Goal: Information Seeking & Learning: Learn about a topic

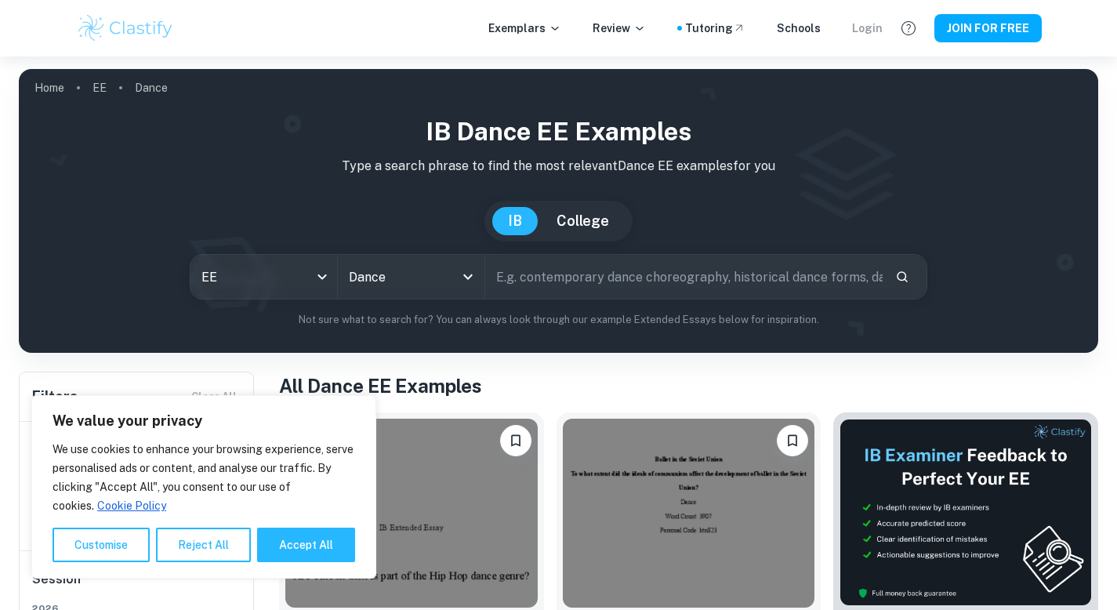
click at [882, 27] on div "Login" at bounding box center [867, 28] width 31 height 17
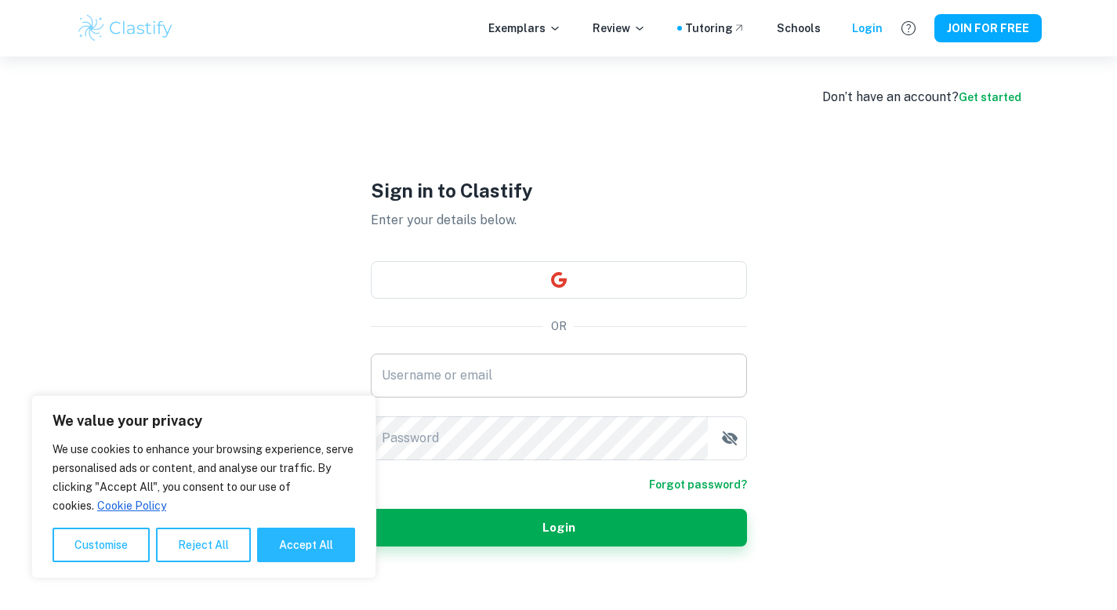
click at [483, 382] on input "Username or email" at bounding box center [559, 375] width 376 height 44
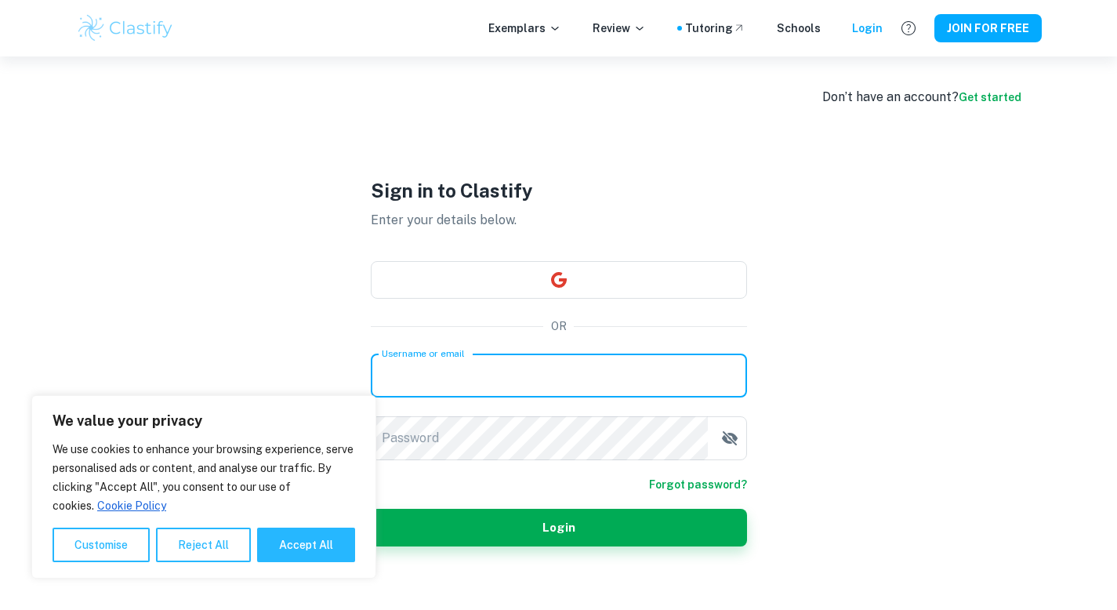
type input "ananyasrinivasan08@gmail.com"
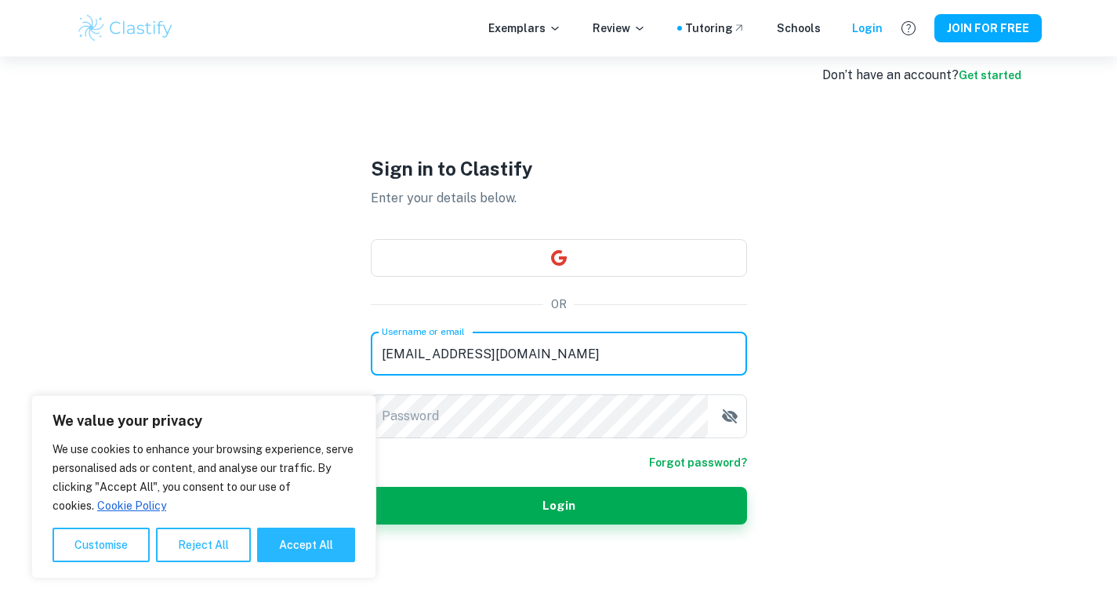
scroll to position [24, 0]
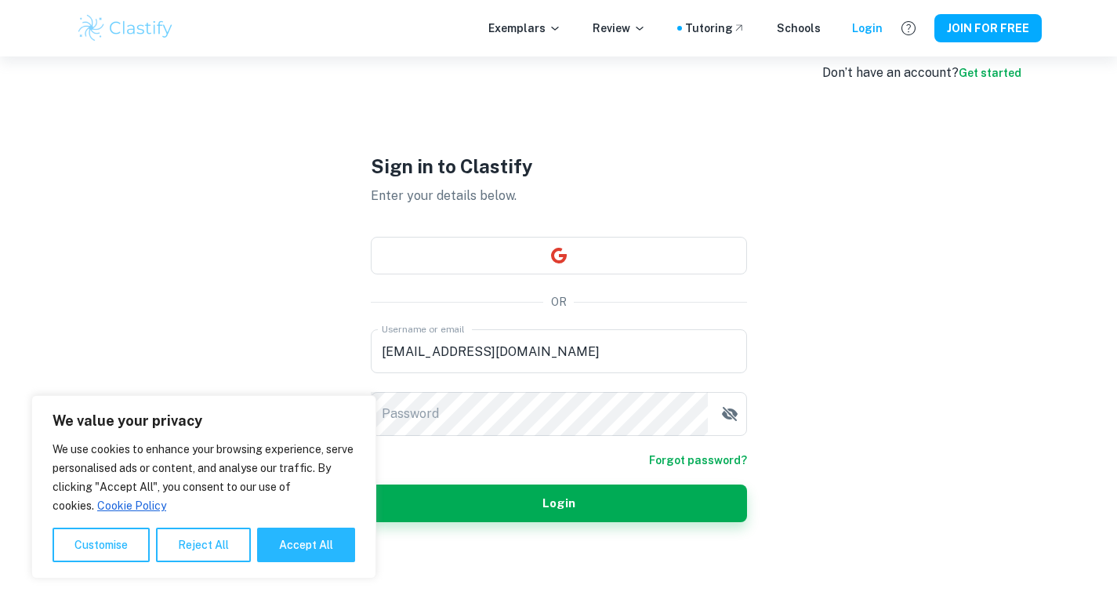
click at [258, 216] on div "Don’t have an account? Get started Sign in to Clastify Enter your details below…" at bounding box center [558, 337] width 1003 height 610
click at [201, 553] on button "Reject All" at bounding box center [203, 544] width 95 height 34
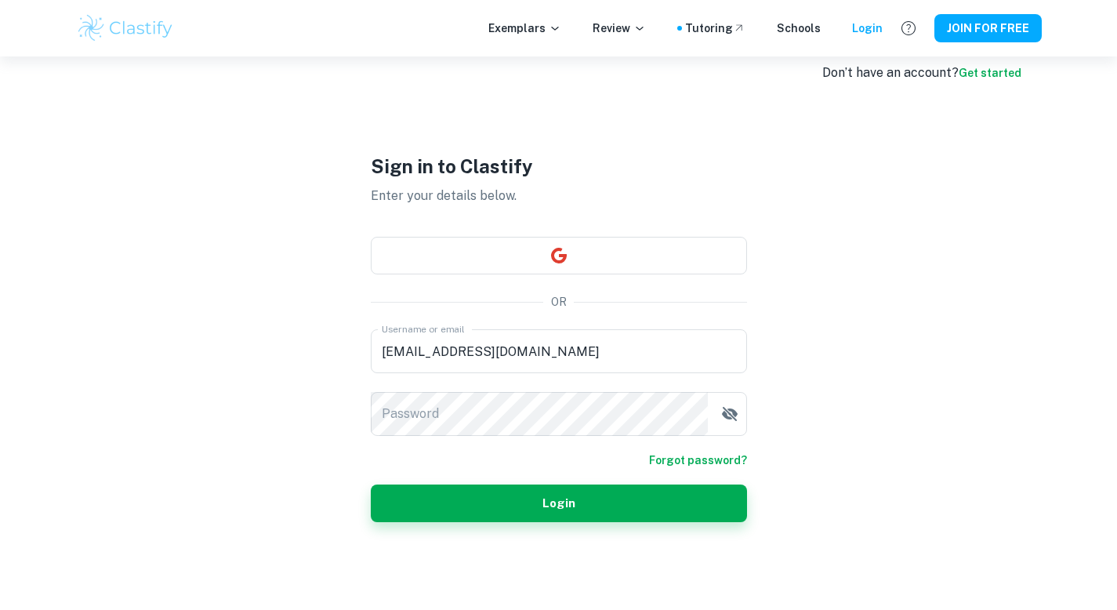
click at [408, 400] on div "Password Password" at bounding box center [559, 414] width 376 height 44
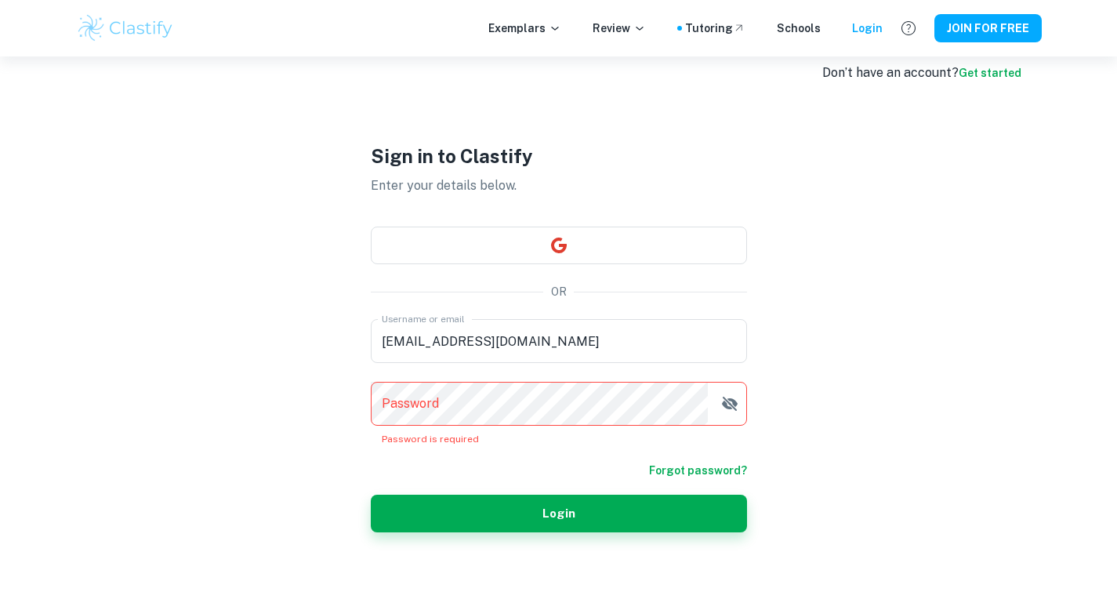
click at [292, 288] on div "Don’t have an account? Get started Sign in to Clastify Enter your details below…" at bounding box center [558, 337] width 1003 height 610
click at [546, 248] on button "button" at bounding box center [559, 245] width 376 height 38
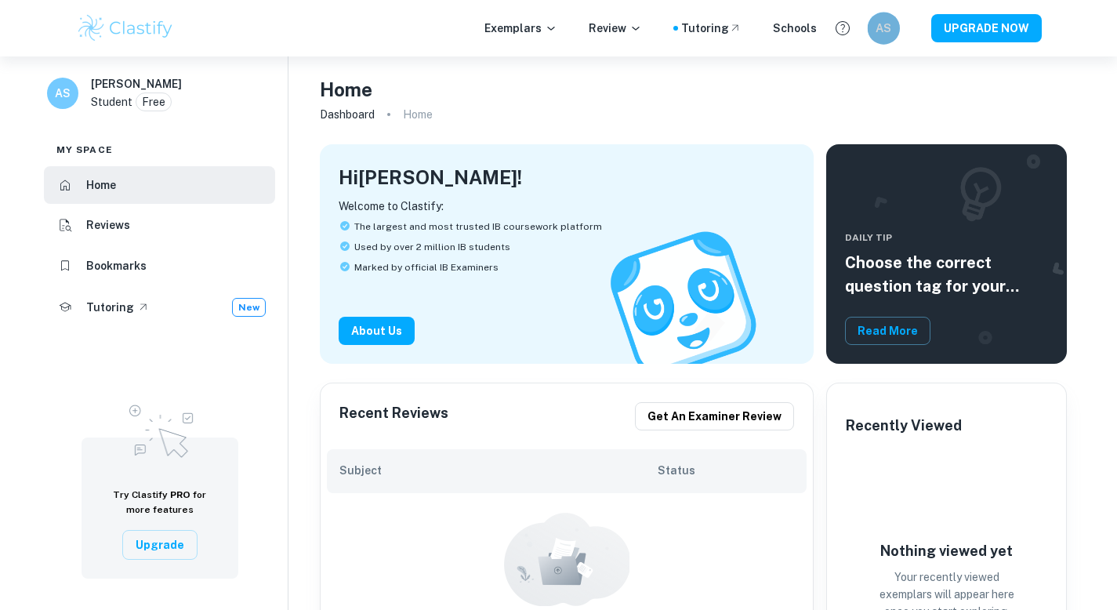
click at [891, 32] on h6 "AS" at bounding box center [883, 29] width 19 height 18
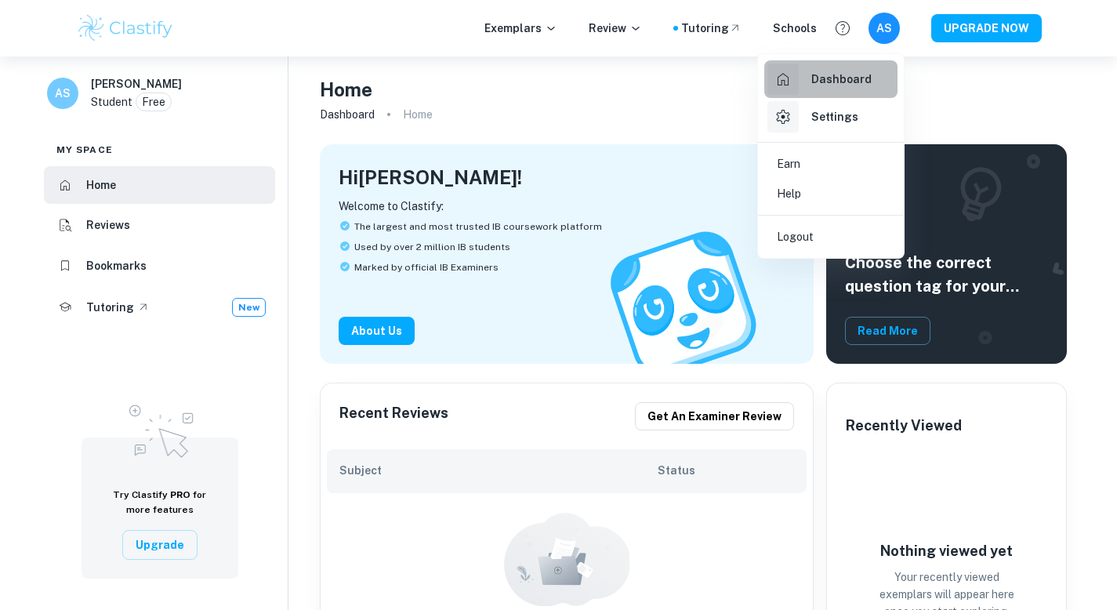
click at [821, 92] on div "Dashboard" at bounding box center [819, 78] width 104 height 31
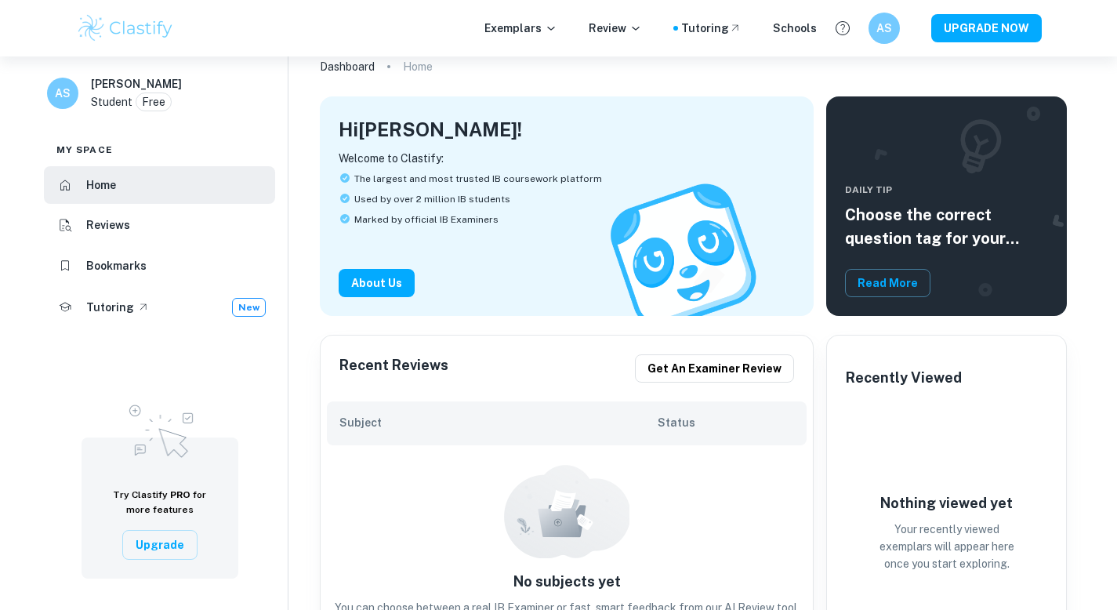
scroll to position [125, 0]
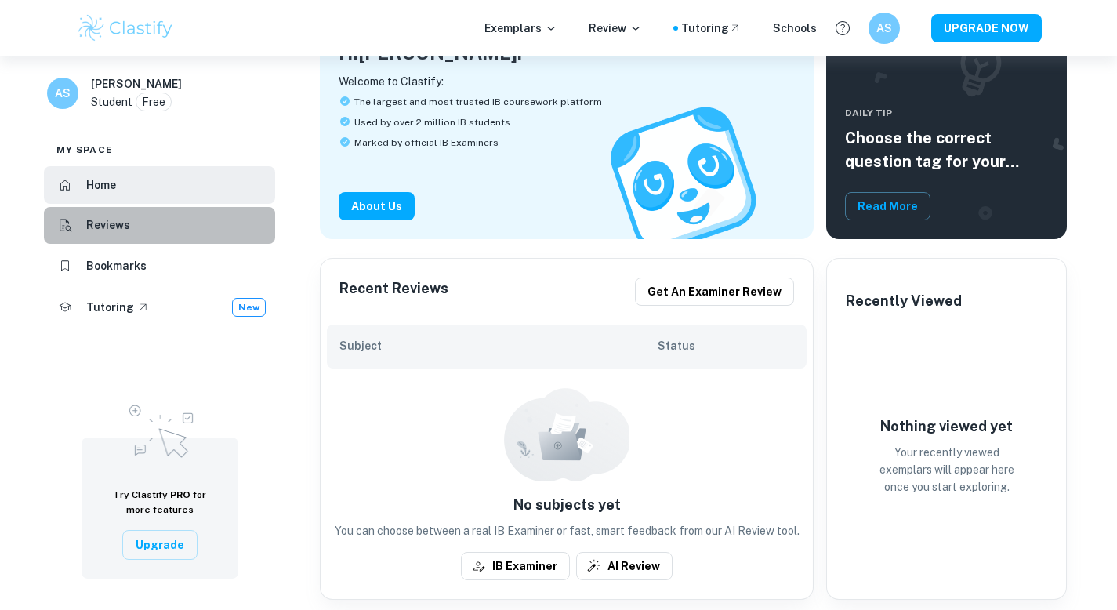
click at [127, 232] on h6 "Reviews" at bounding box center [108, 224] width 44 height 17
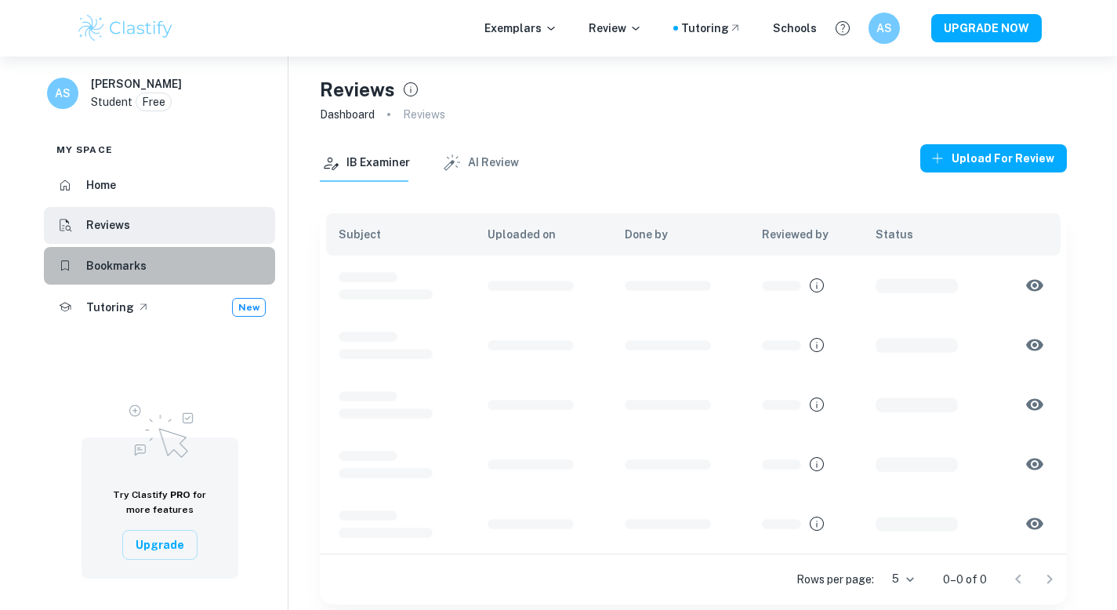
click at [131, 269] on h6 "Bookmarks" at bounding box center [116, 265] width 60 height 17
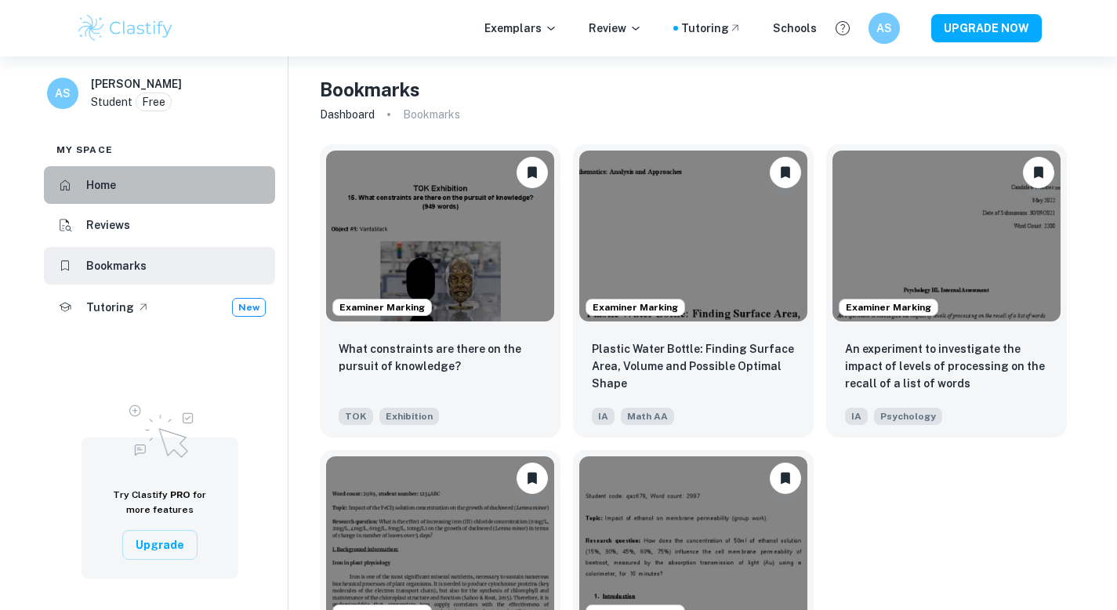
click at [78, 177] on li "Home" at bounding box center [159, 185] width 231 height 38
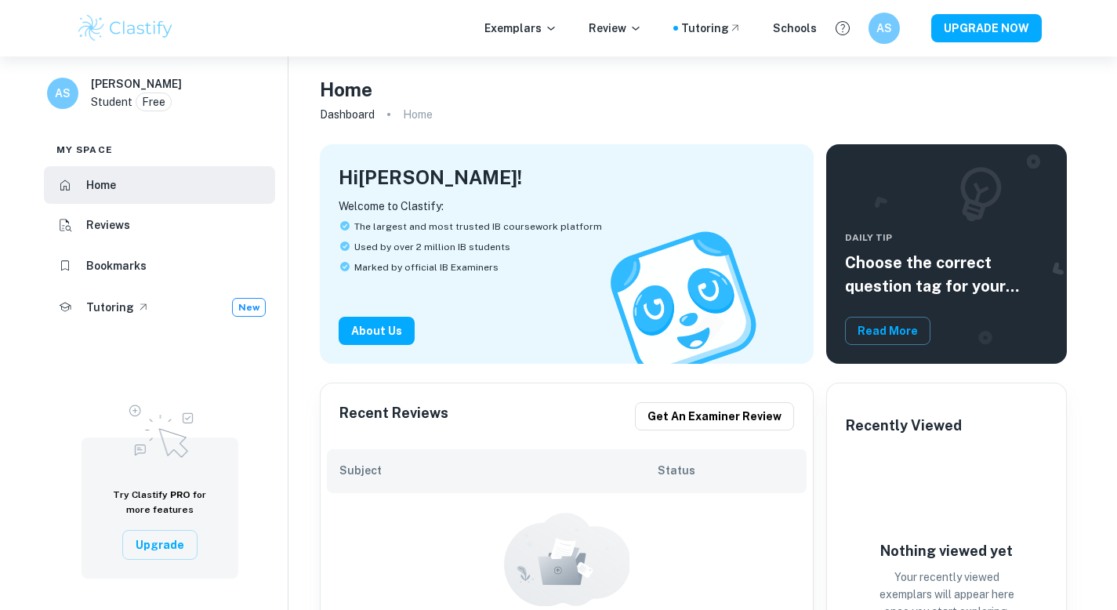
click at [573, 38] on div "Exemplars Review Tutoring Schools AS UPGRADE NOW" at bounding box center [558, 28] width 1003 height 31
click at [509, 27] on p "Exemplars" at bounding box center [520, 28] width 73 height 17
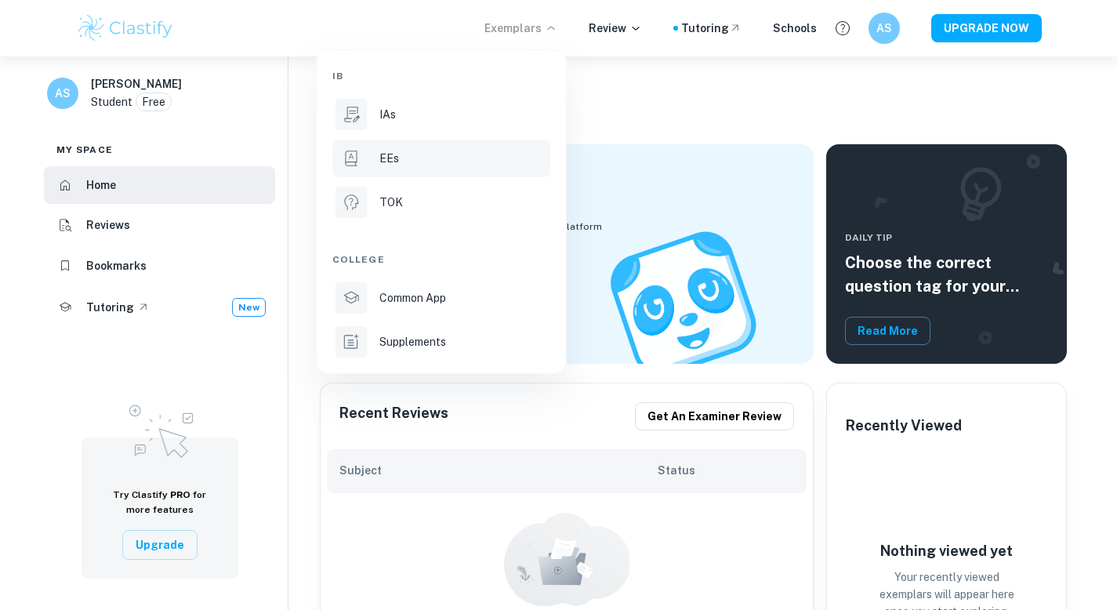
click at [400, 154] on div "EEs" at bounding box center [463, 158] width 168 height 17
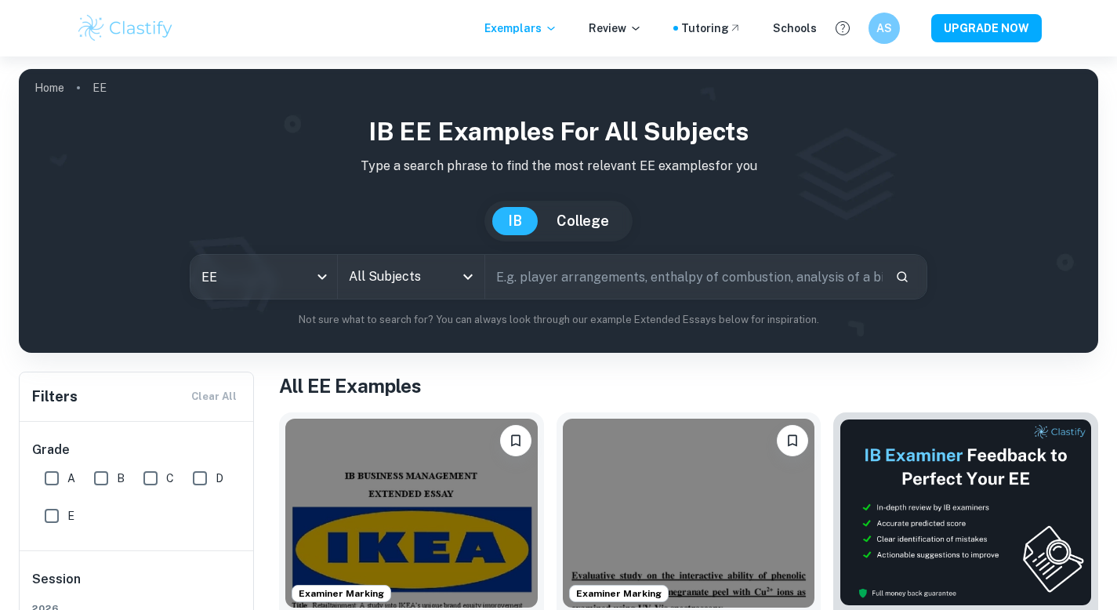
click at [560, 279] on input "text" at bounding box center [684, 277] width 398 height 44
type input "dance ee"
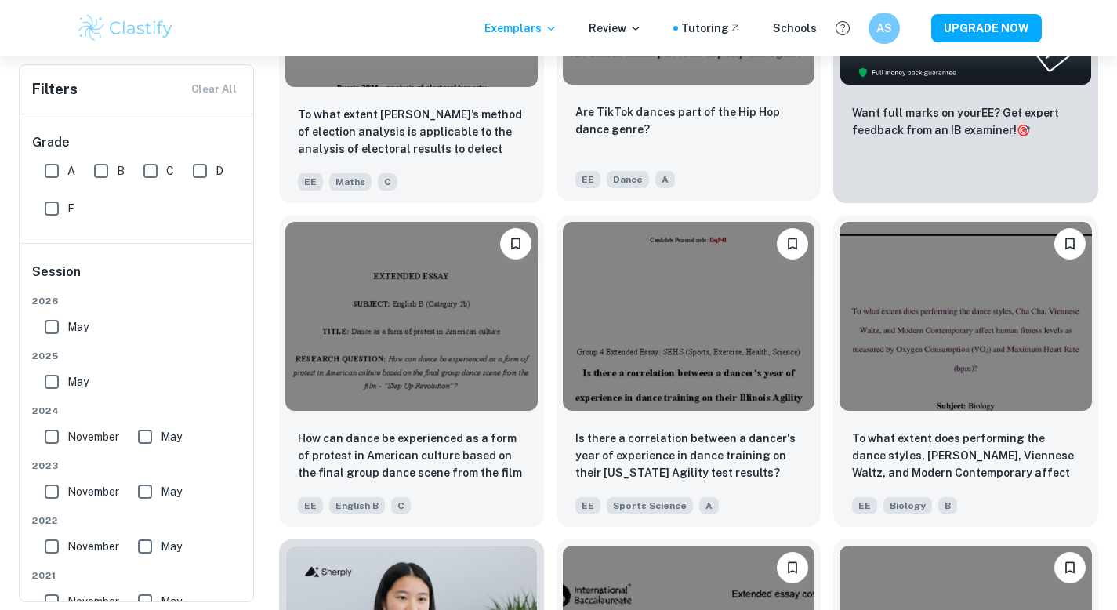
scroll to position [513, 0]
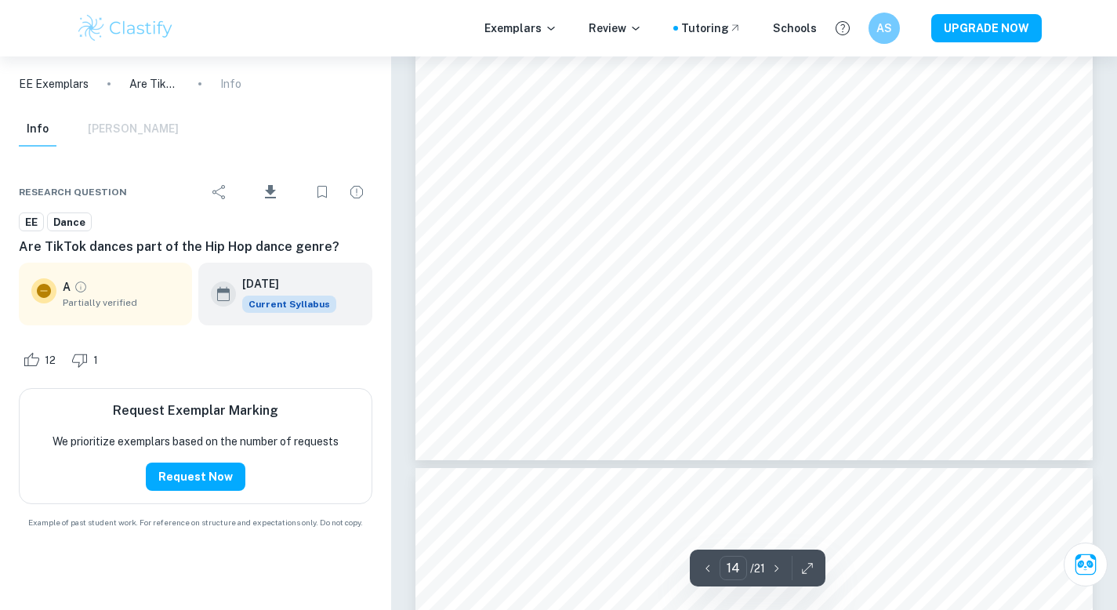
scroll to position [5333, 0]
type input "1"
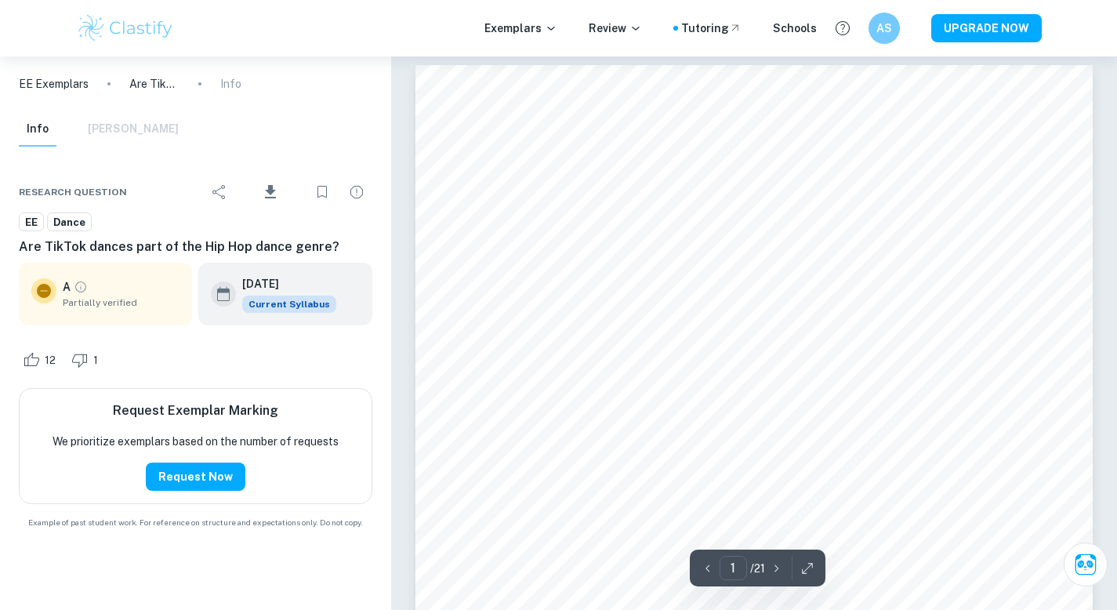
scroll to position [0, 0]
